Goal: Information Seeking & Learning: Learn about a topic

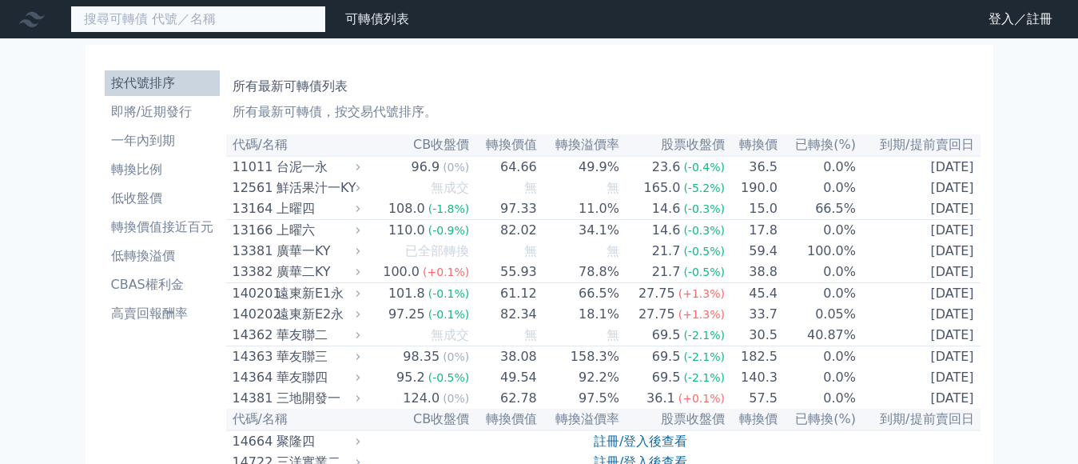
click at [150, 24] on input at bounding box center [198, 19] width 256 height 27
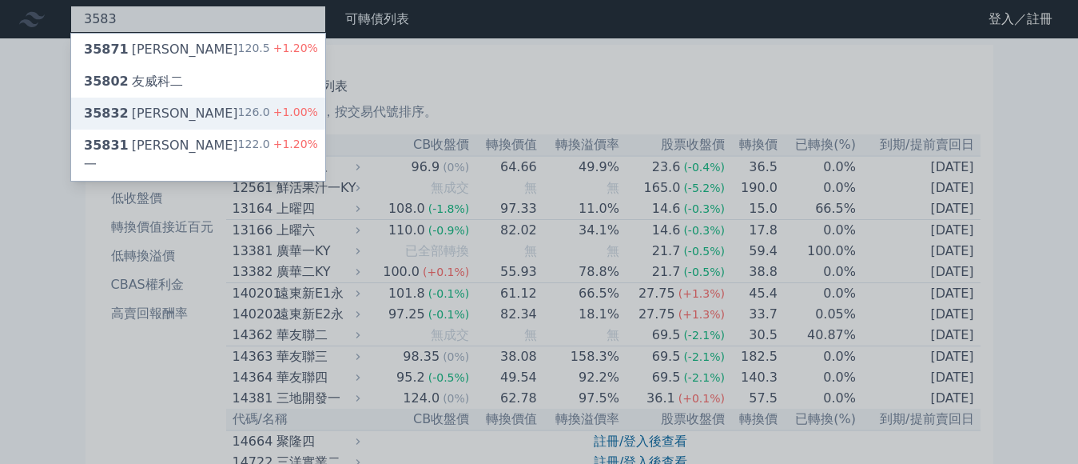
type input "3583"
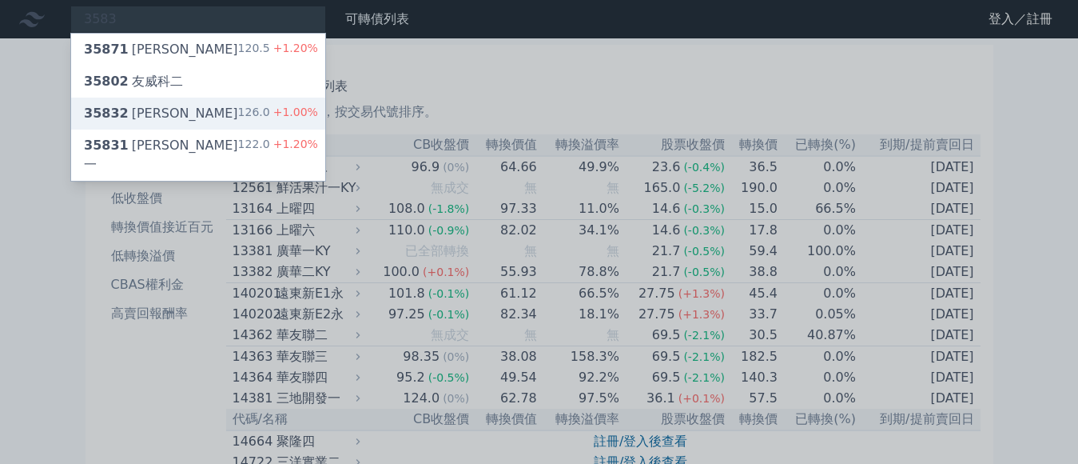
click at [136, 103] on div "35832 [PERSON_NAME]二 126.0 +1.00%" at bounding box center [198, 114] width 254 height 32
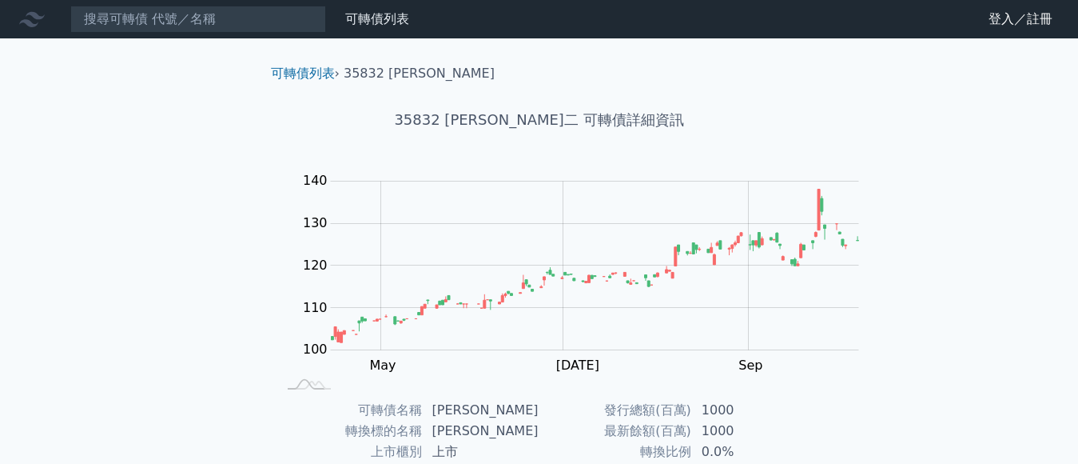
scroll to position [437, 0]
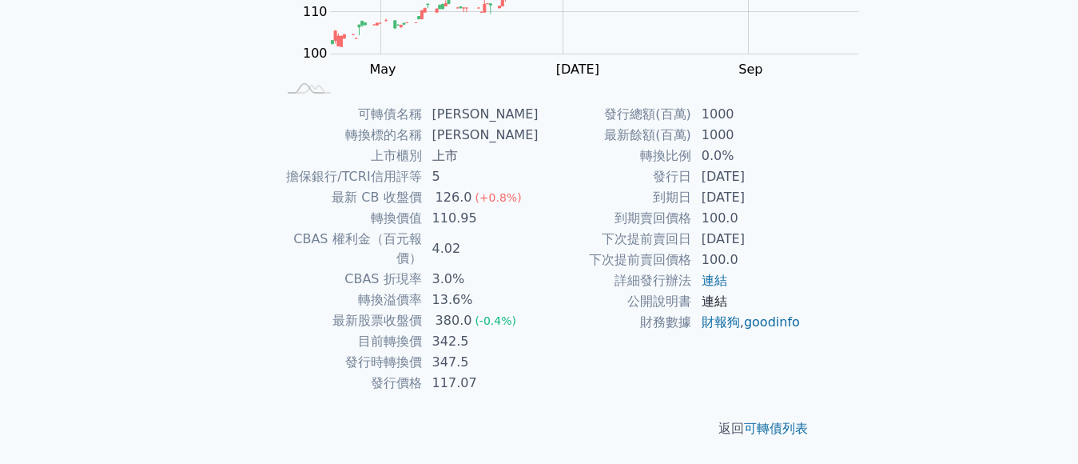
click at [702, 309] on link "連結" at bounding box center [715, 300] width 26 height 15
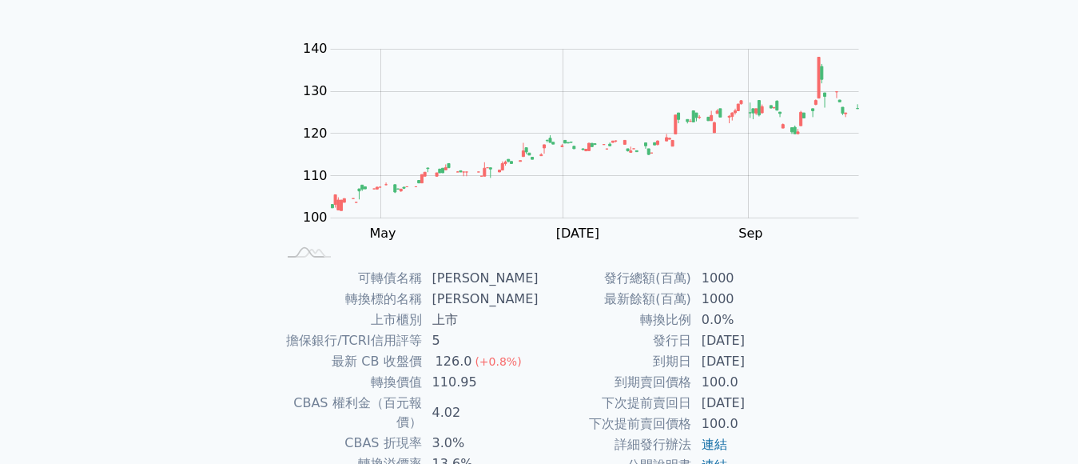
scroll to position [0, 0]
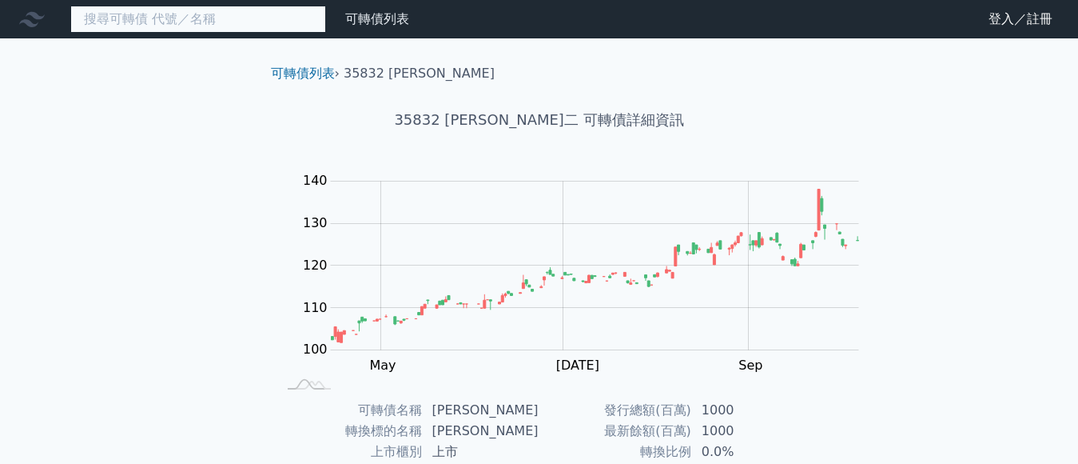
click at [173, 15] on input at bounding box center [198, 19] width 256 height 27
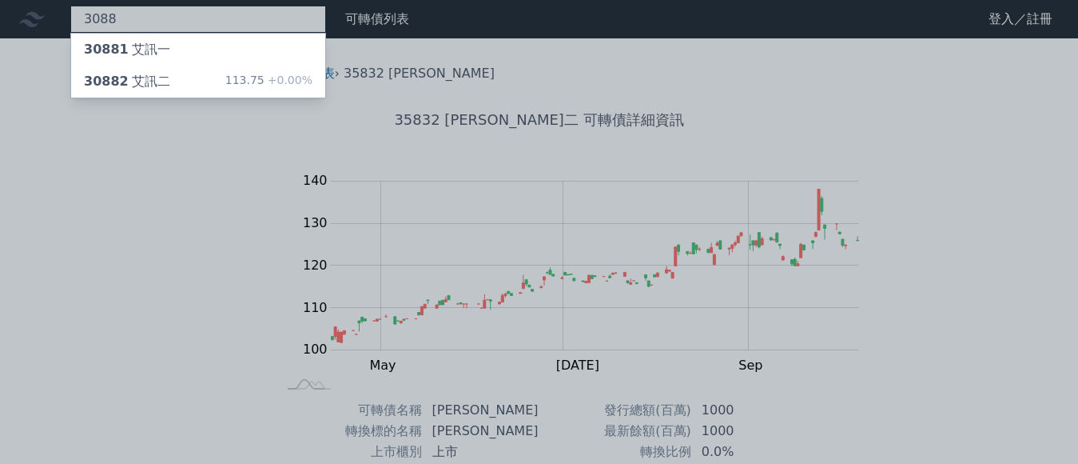
type input "3088"
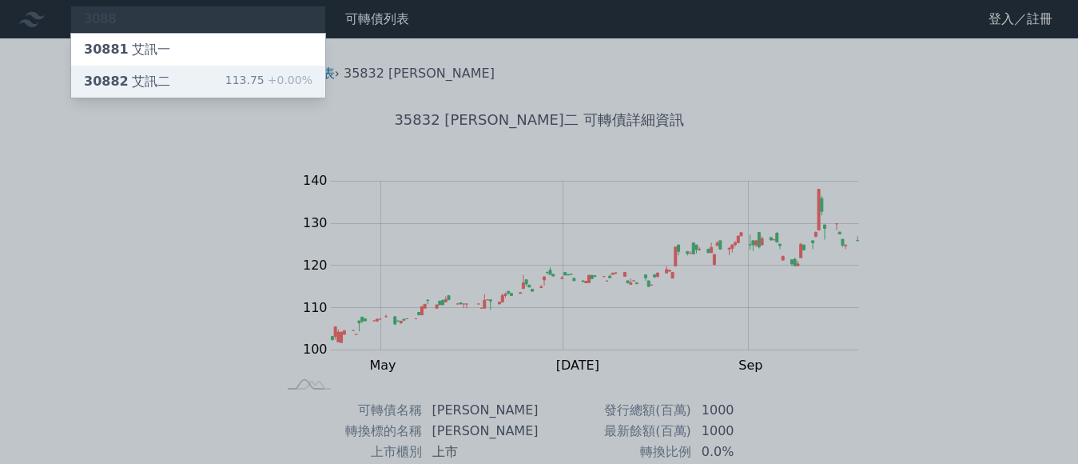
click at [225, 74] on div "113.75 +0.00%" at bounding box center [268, 81] width 87 height 19
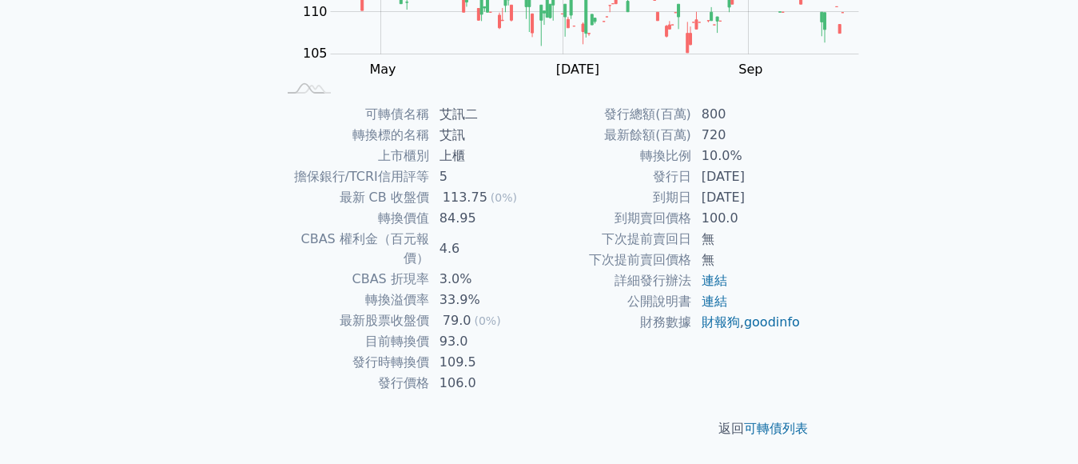
scroll to position [437, 0]
click at [702, 309] on link "連結" at bounding box center [715, 300] width 26 height 15
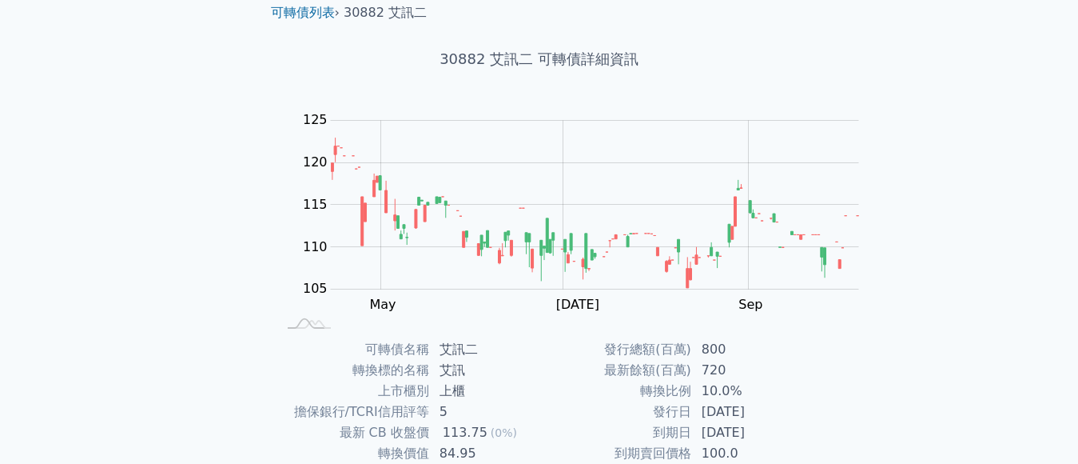
scroll to position [0, 0]
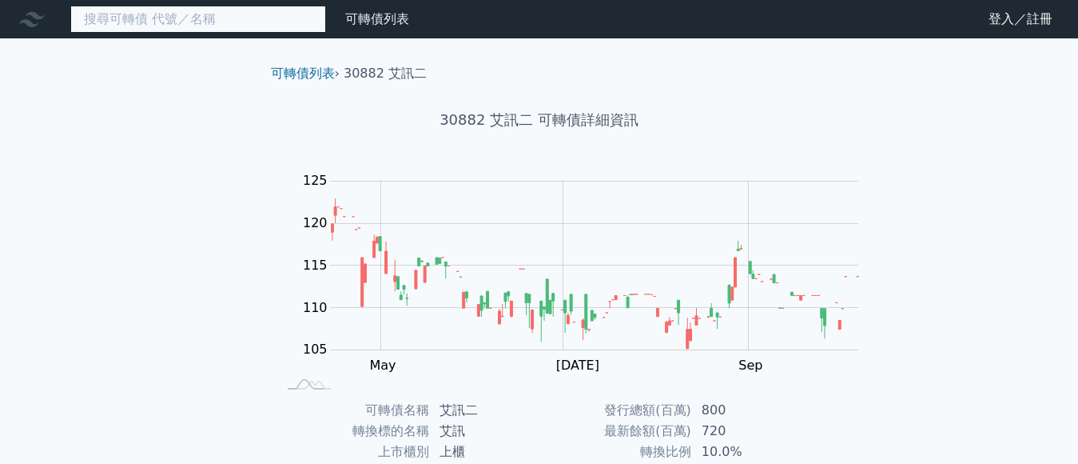
click at [155, 18] on input at bounding box center [198, 19] width 256 height 27
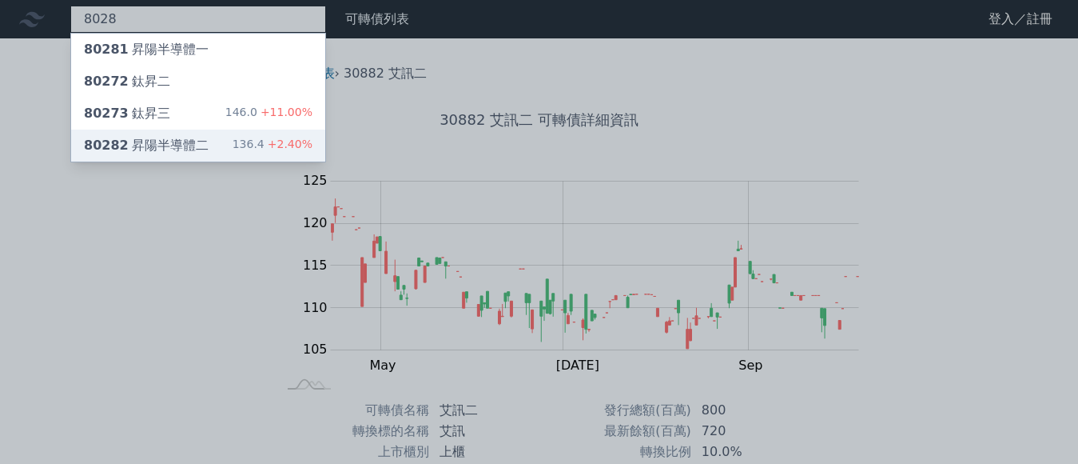
type input "8028"
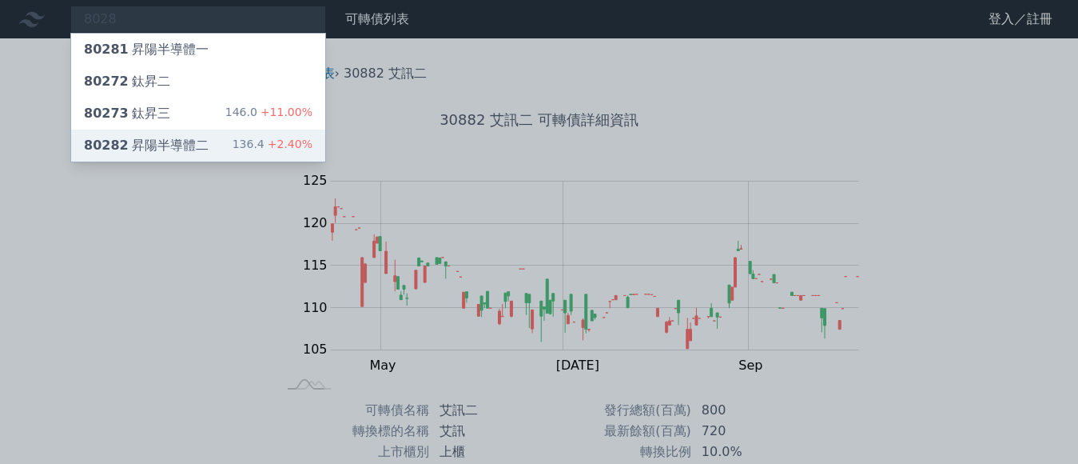
click at [134, 136] on div "80282 昇陽半導體二" at bounding box center [146, 145] width 125 height 19
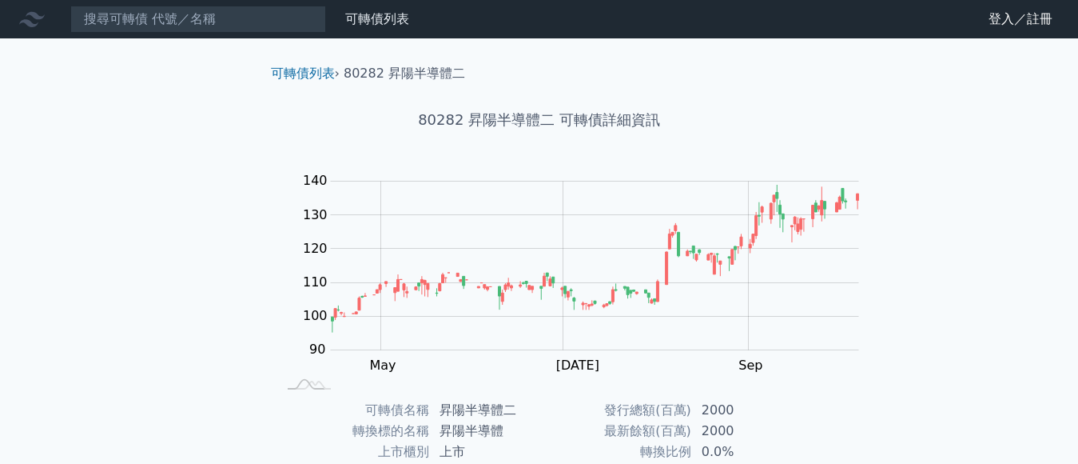
scroll to position [437, 0]
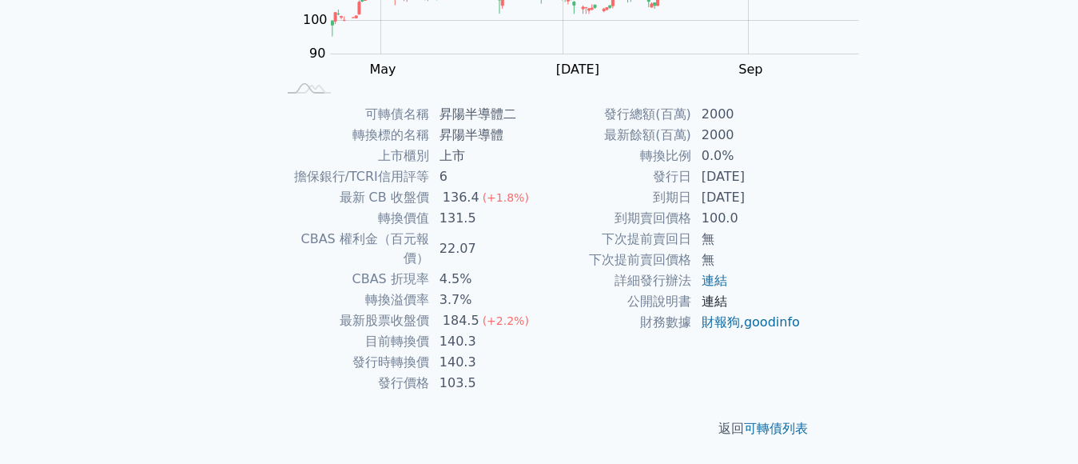
click at [702, 309] on link "連結" at bounding box center [715, 300] width 26 height 15
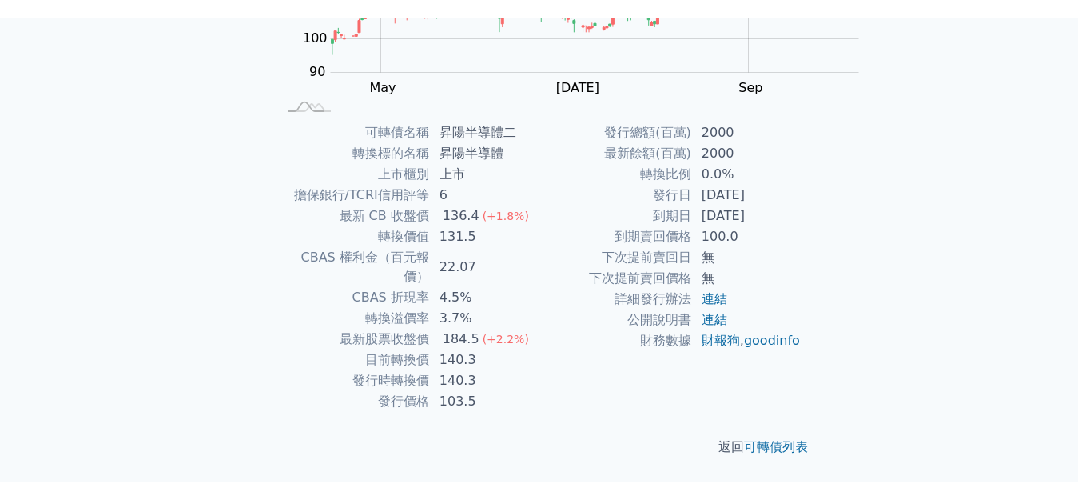
scroll to position [400, 0]
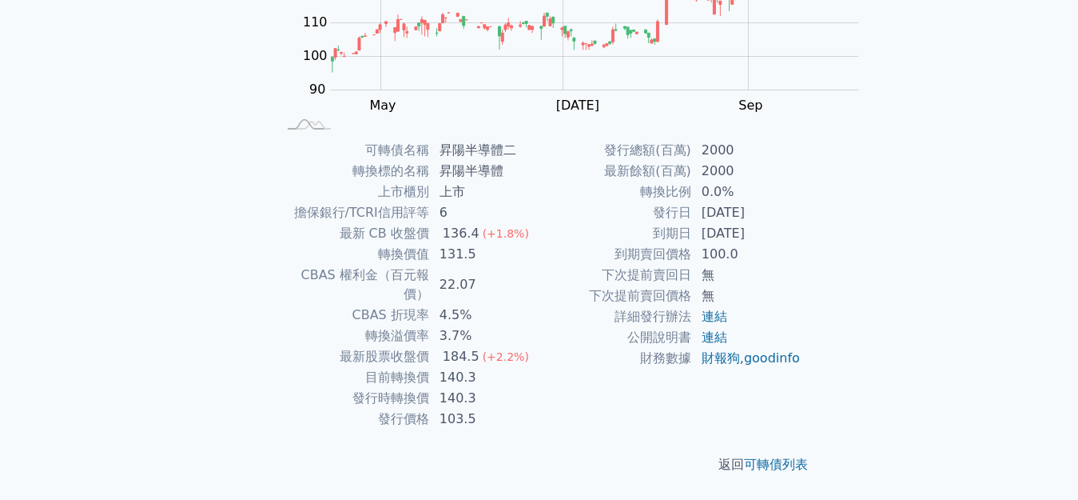
click at [950, 154] on div "可轉債列表 財務數據 可轉債列表 財務數據 登入／註冊 登入／註冊 可轉債列表 › 80282 昇陽半導體二 80282 昇陽半導體二 可轉債詳細資訊 Zoo…" at bounding box center [539, 120] width 1078 height 760
click at [702, 345] on link "連結" at bounding box center [715, 336] width 26 height 15
